Goal: Check status: Check status

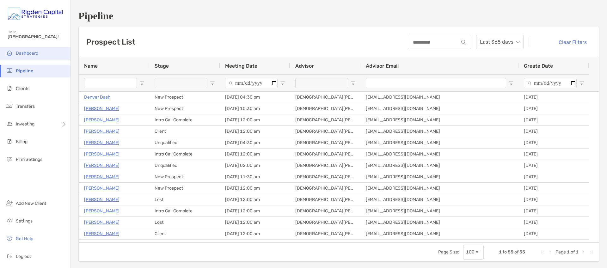
click at [26, 54] on span "Dashboard" at bounding box center [27, 53] width 22 height 5
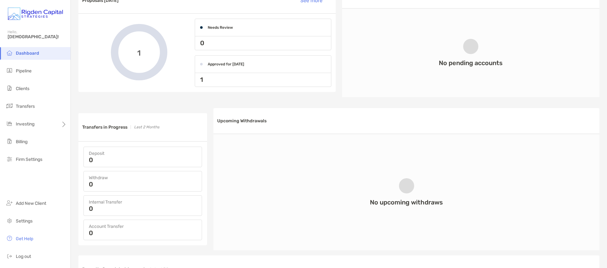
scroll to position [118, 0]
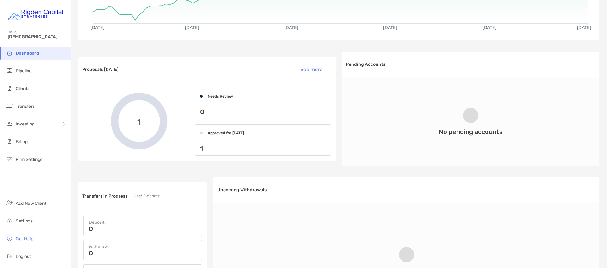
click at [252, 140] on div "Approved for [DATE]" at bounding box center [263, 133] width 136 height 17
click at [218, 147] on div "1" at bounding box center [263, 149] width 136 height 14
click at [219, 132] on h4 "Approved for [DATE]" at bounding box center [226, 133] width 36 height 4
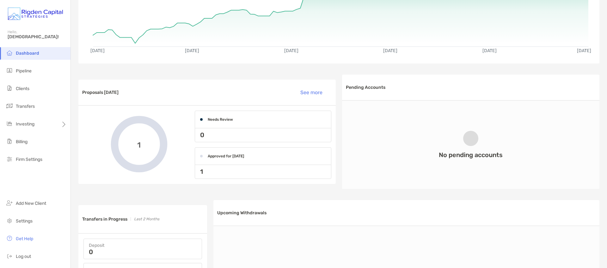
scroll to position [0, 0]
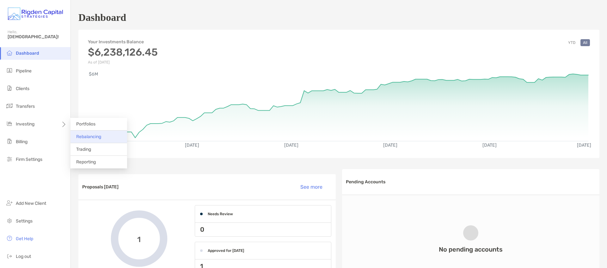
click at [90, 136] on span "Rebalancing" at bounding box center [88, 136] width 25 height 5
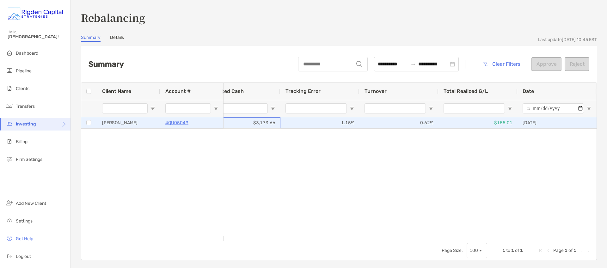
click at [261, 124] on div "$3,173.66" at bounding box center [240, 122] width 79 height 11
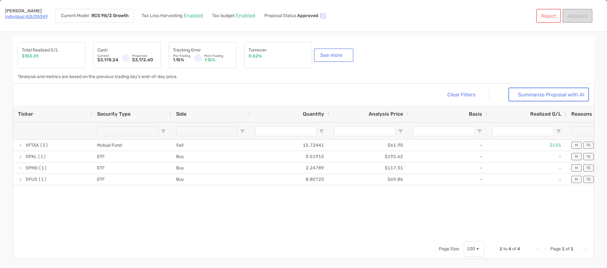
click at [332, 56] on button "See more" at bounding box center [333, 55] width 37 height 11
